Goal: Task Accomplishment & Management: Use online tool/utility

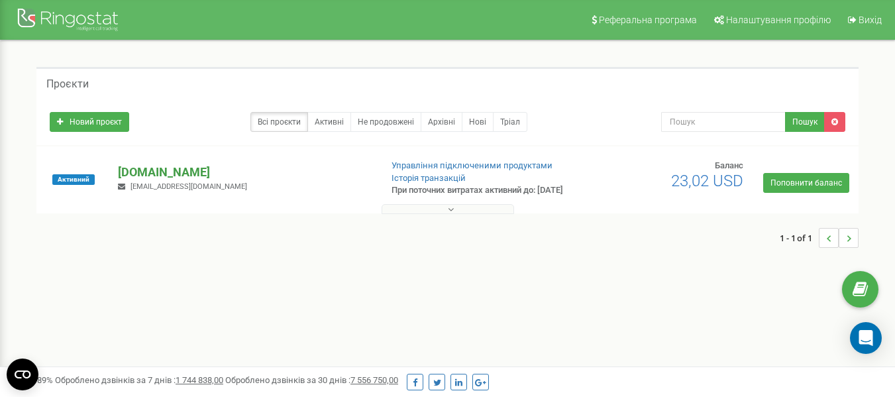
click at [168, 178] on p "[DOMAIN_NAME]" at bounding box center [244, 172] width 252 height 17
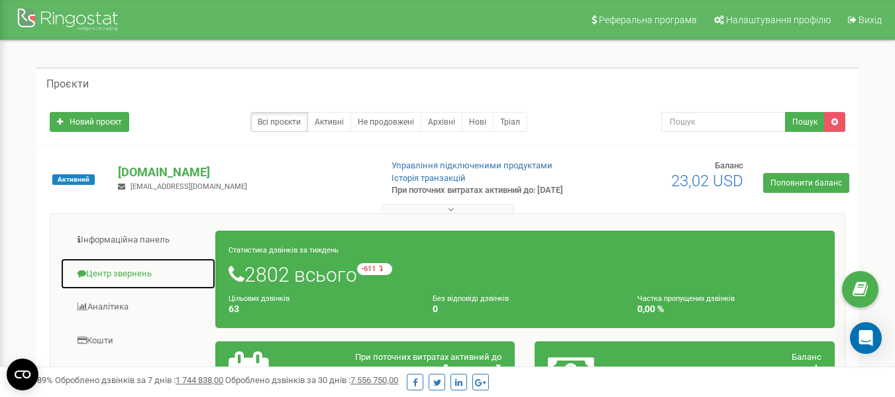
click at [126, 282] on link "Центр звернень" at bounding box center [138, 274] width 156 height 32
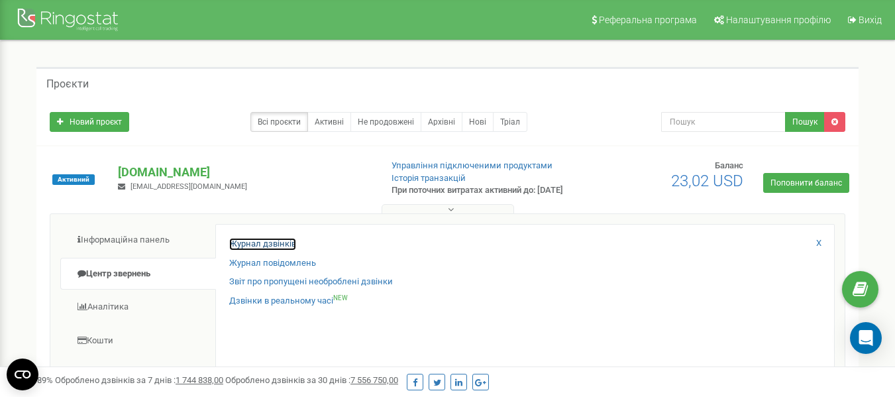
click at [258, 251] on link "Журнал дзвінків" at bounding box center [262, 244] width 67 height 13
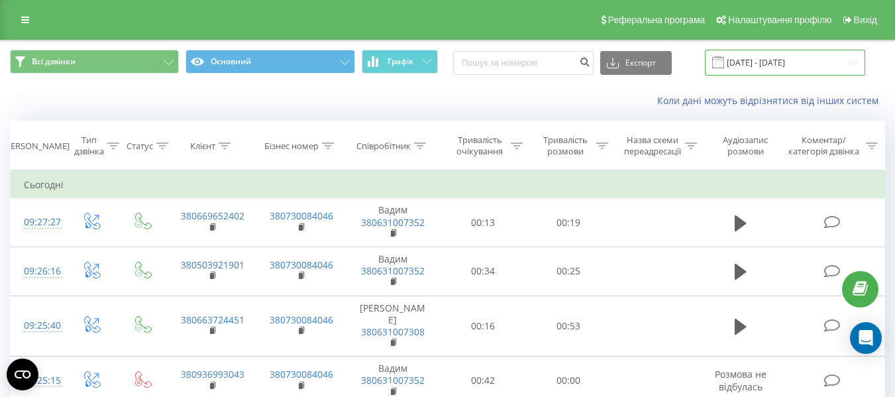
click at [857, 61] on input "[DATE] - [DATE]" at bounding box center [785, 63] width 160 height 26
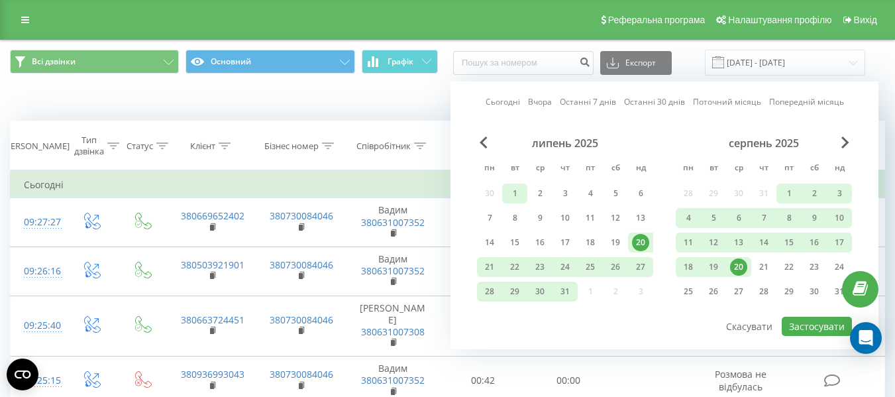
click at [512, 188] on div "1" at bounding box center [514, 193] width 17 height 17
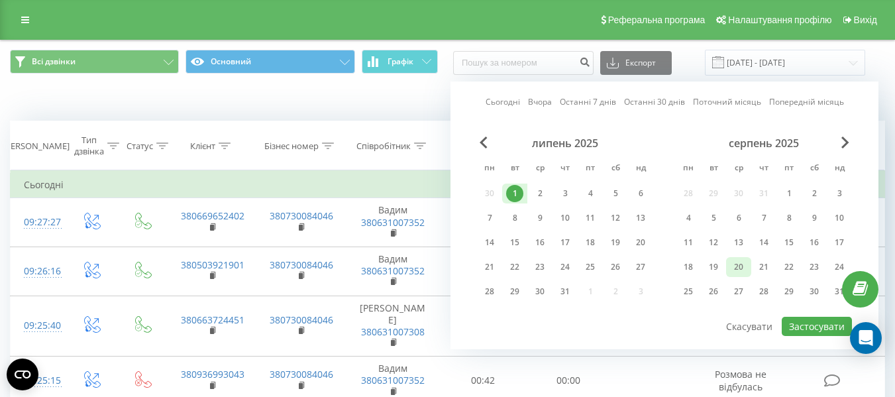
click at [737, 268] on div "20" at bounding box center [738, 266] width 17 height 17
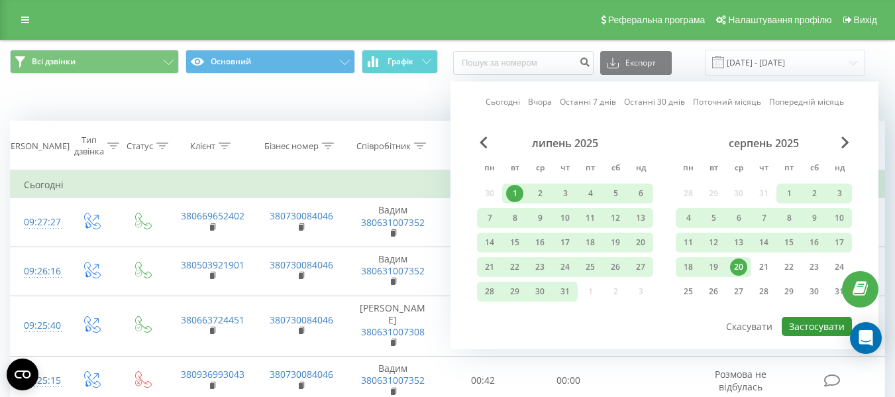
click at [818, 323] on button "Застосувати" at bounding box center [817, 326] width 70 height 19
type input "[DATE] - [DATE]"
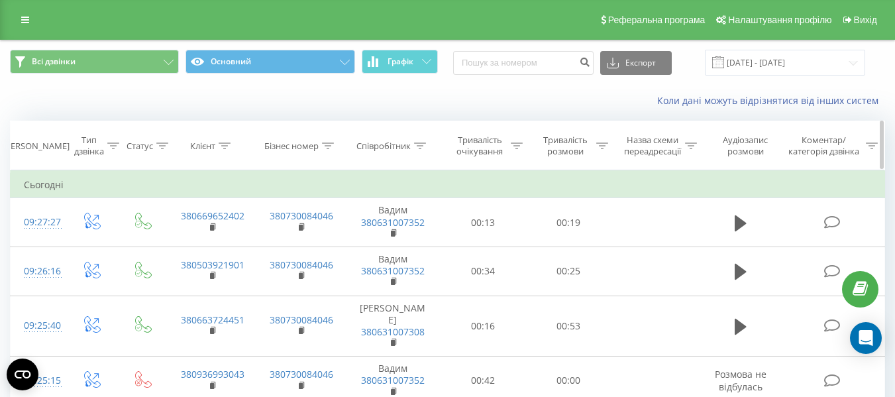
click at [222, 147] on icon at bounding box center [225, 146] width 12 height 7
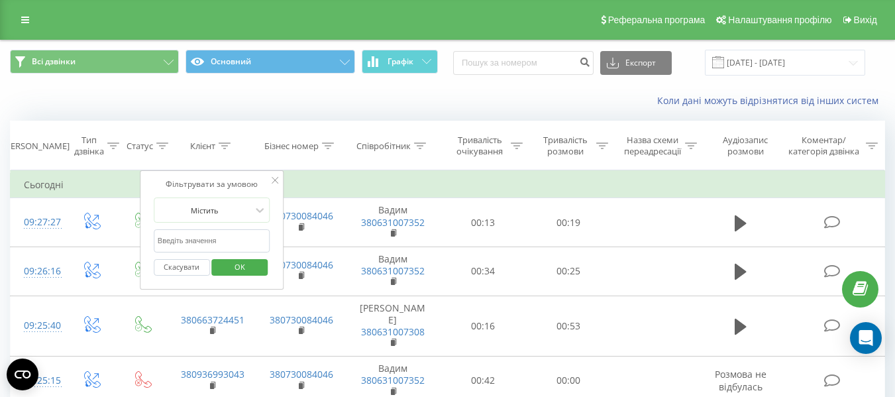
click at [228, 236] on input "text" at bounding box center [212, 240] width 117 height 23
paste input "677834032"
click at [241, 267] on span "OK" at bounding box center [239, 267] width 37 height 21
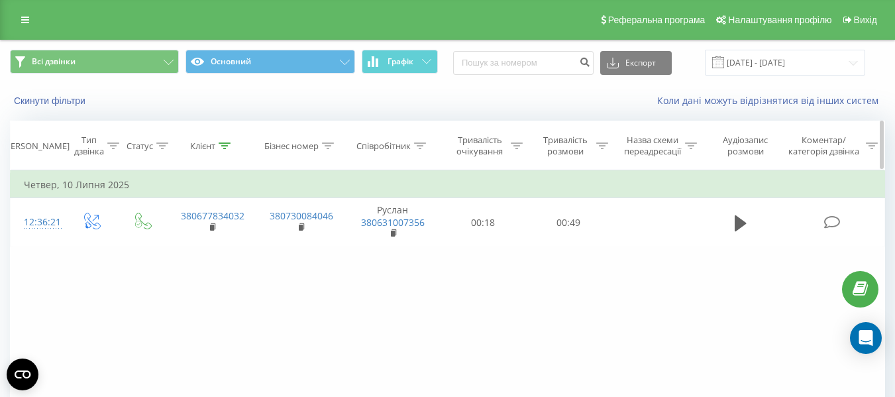
click at [215, 146] on div "Клієнт" at bounding box center [202, 146] width 25 height 11
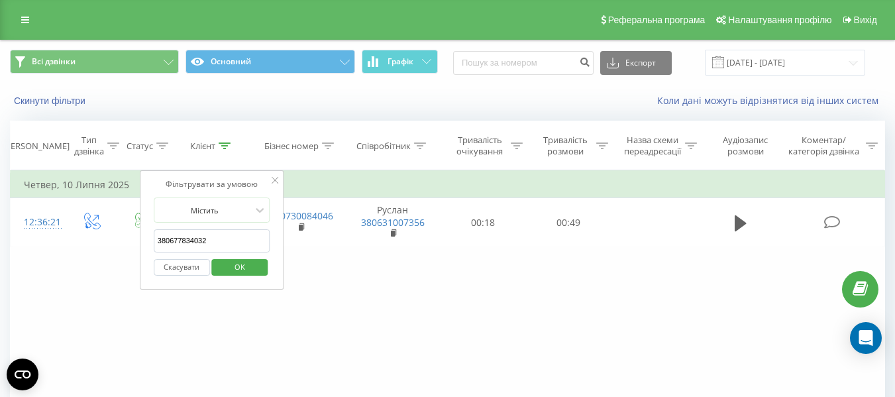
click at [215, 232] on input "380677834032" at bounding box center [212, 240] width 117 height 23
paste input "662613223"
type input "380662613223"
click at [231, 262] on span "OK" at bounding box center [239, 267] width 37 height 21
